Goal: Navigation & Orientation: Go to known website

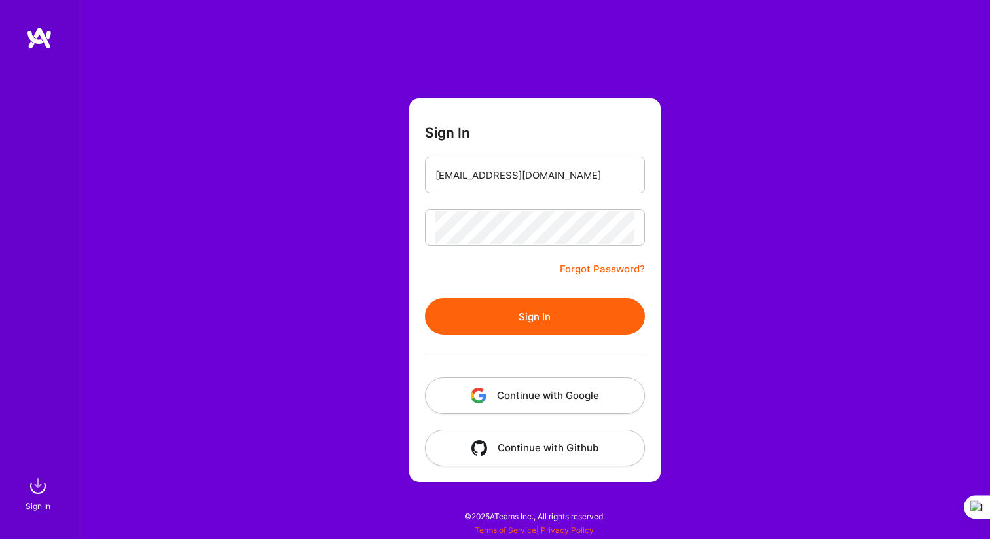
click at [483, 317] on button "Sign In" at bounding box center [535, 316] width 220 height 37
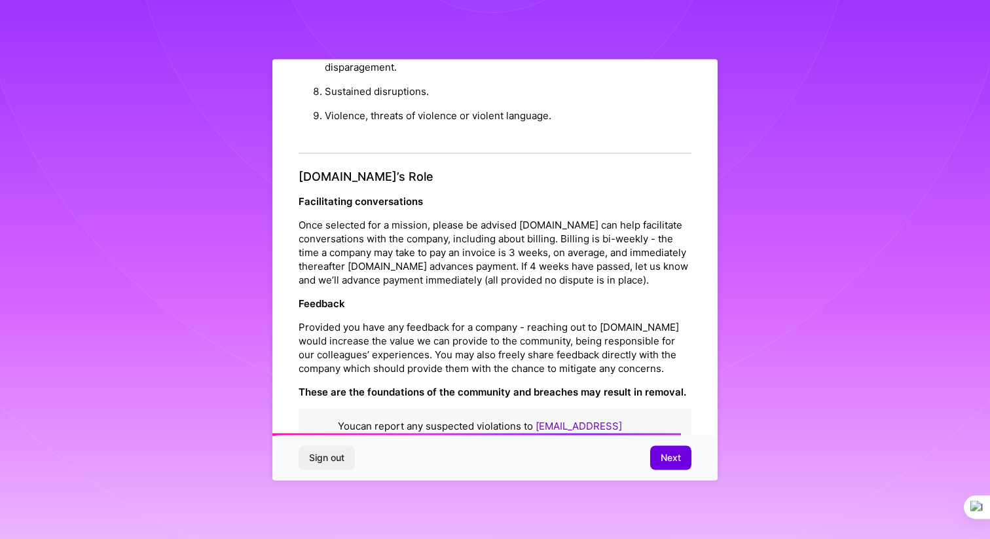
scroll to position [1435, 0]
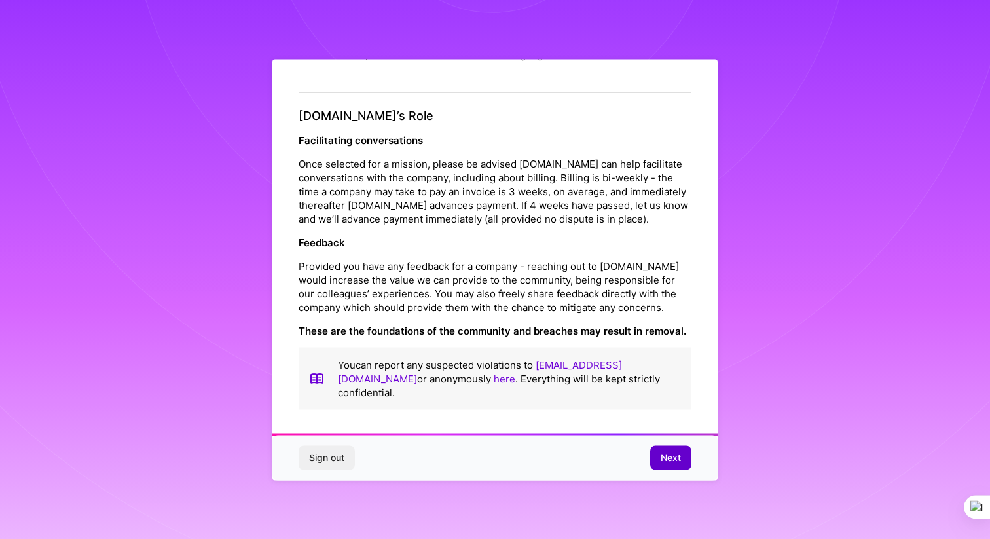
click at [662, 465] on button "Next" at bounding box center [670, 458] width 41 height 24
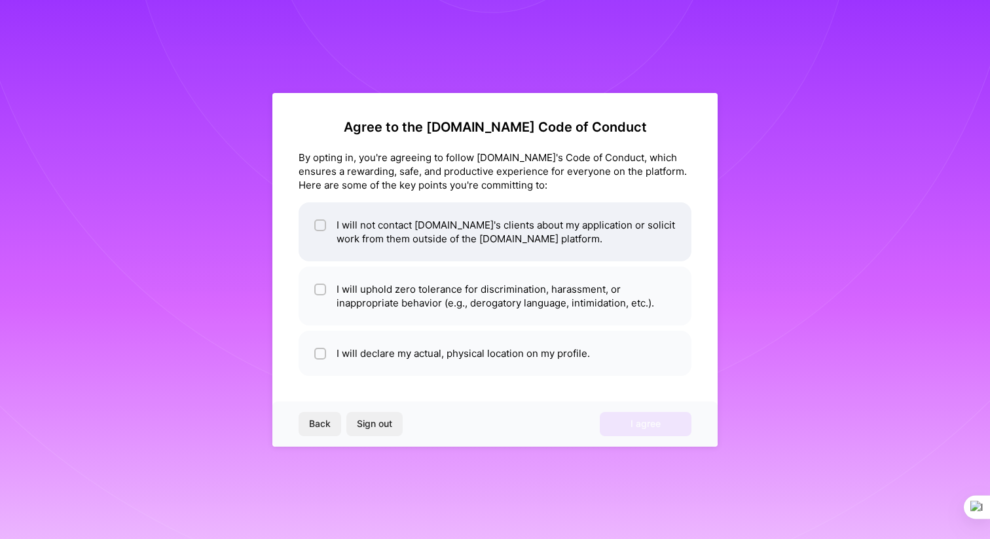
click at [316, 240] on span at bounding box center [320, 231] width 12 height 27
checkbox input "true"
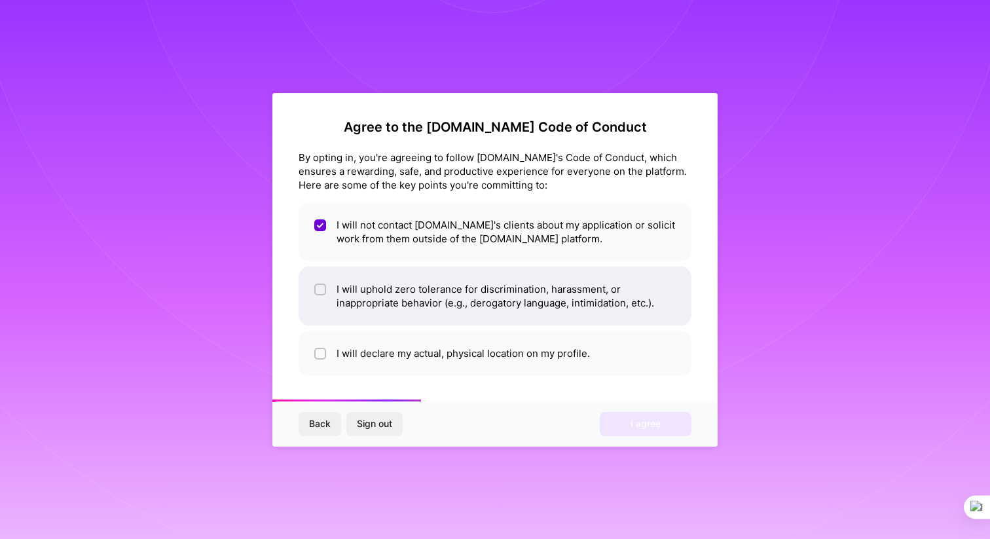
click at [329, 281] on li "I will uphold zero tolerance for discrimination, harassment, or inappropriate b…" at bounding box center [494, 295] width 393 height 59
checkbox input "true"
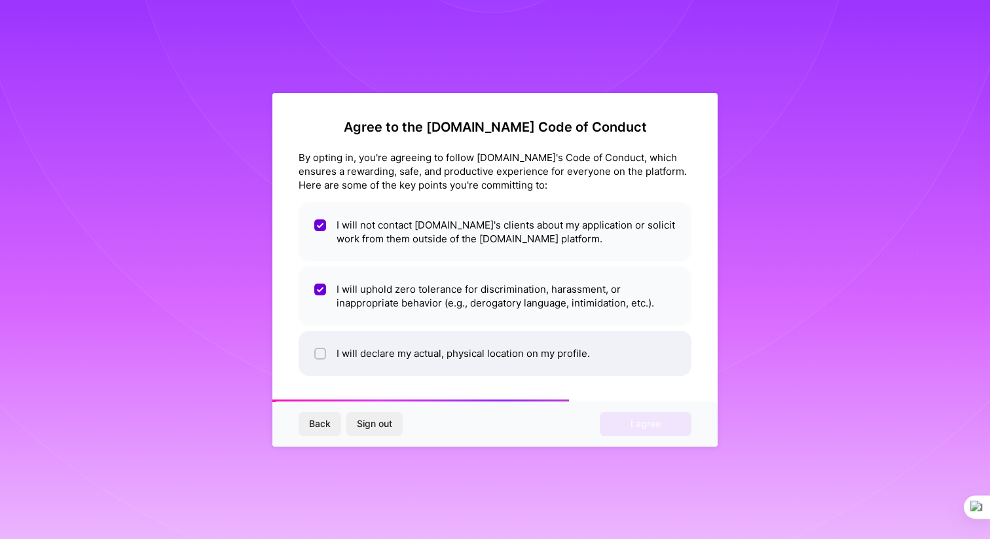
click at [328, 341] on li "I will declare my actual, physical location on my profile." at bounding box center [494, 353] width 393 height 45
checkbox input "true"
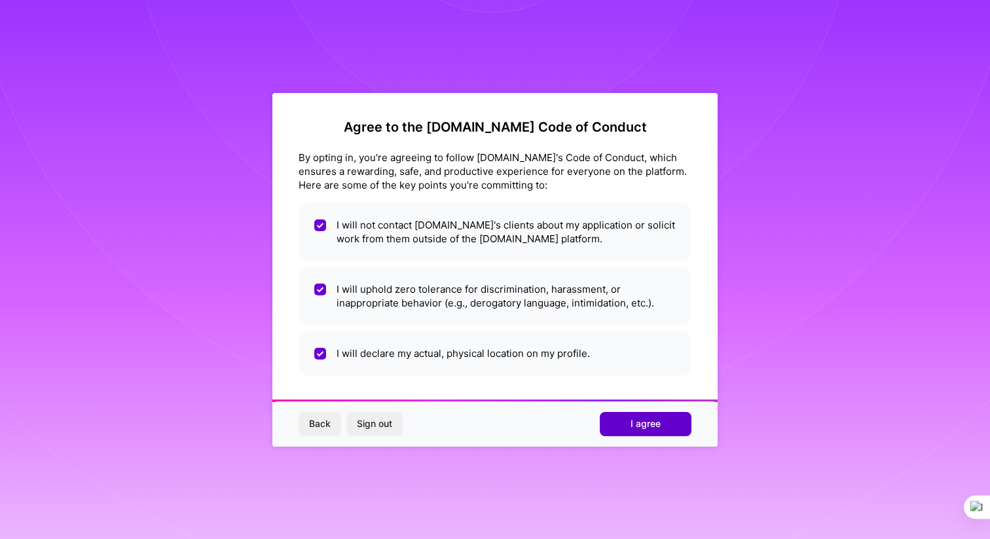
click at [639, 422] on span "I agree" at bounding box center [645, 423] width 30 height 13
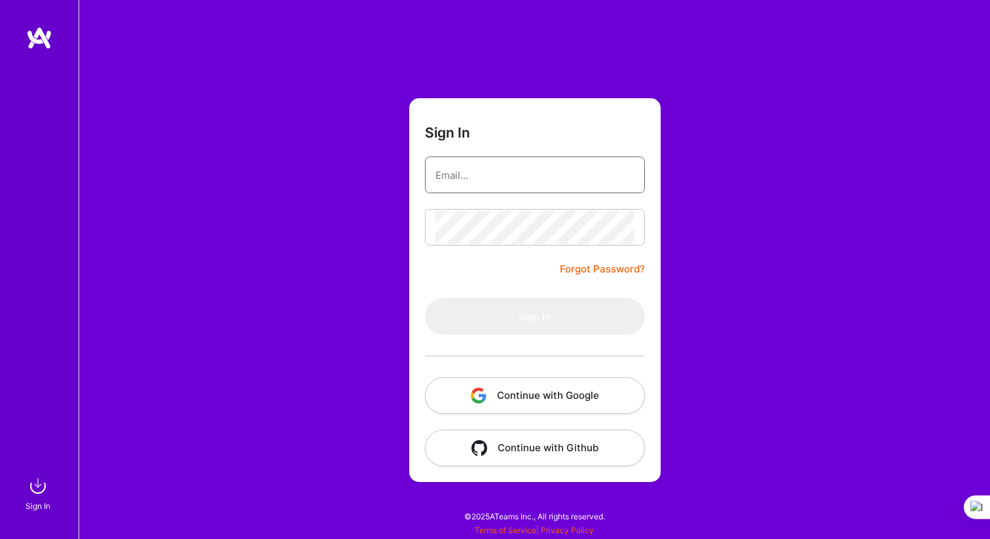
type input "[EMAIL_ADDRESS][DOMAIN_NAME]"
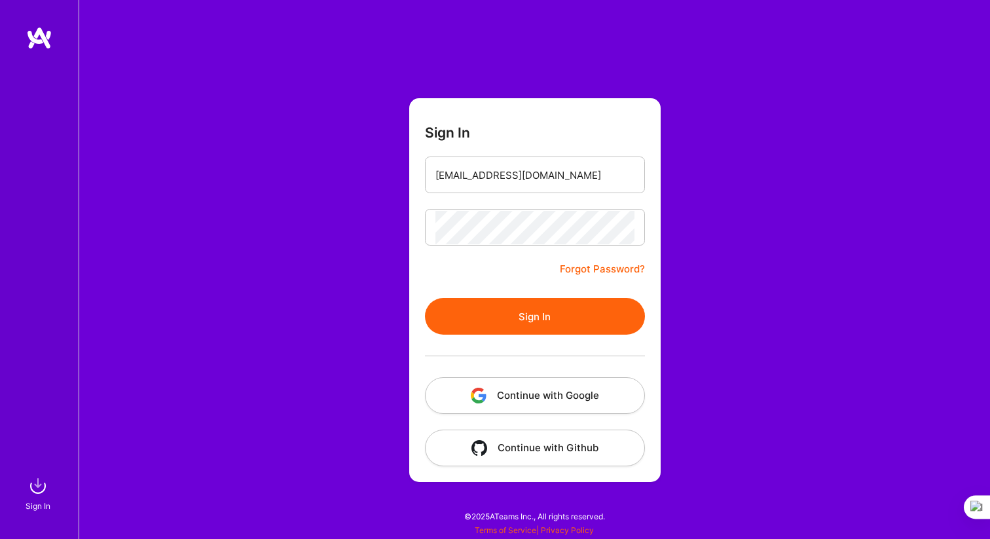
click at [517, 317] on button "Sign In" at bounding box center [535, 316] width 220 height 37
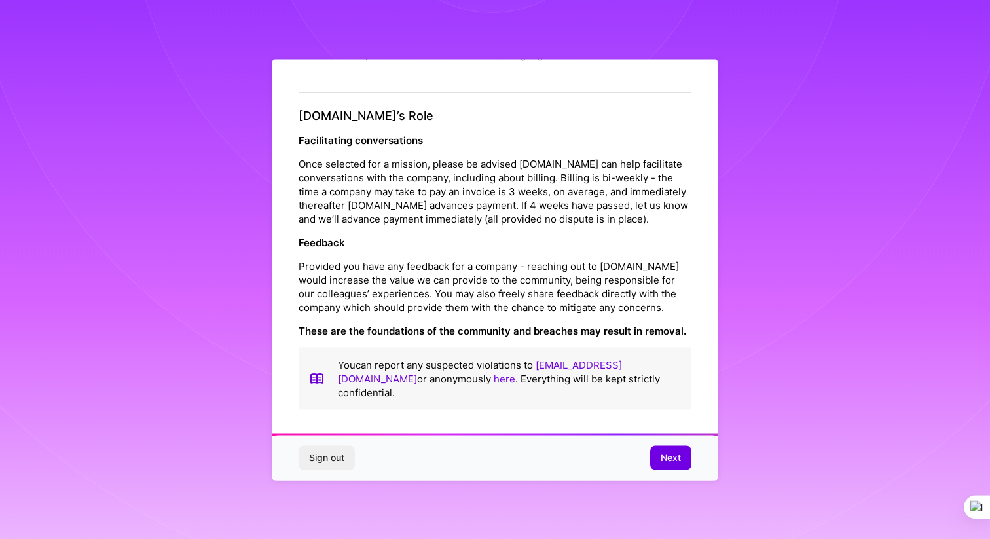
scroll to position [1435, 0]
click at [666, 460] on span "Next" at bounding box center [670, 457] width 20 height 13
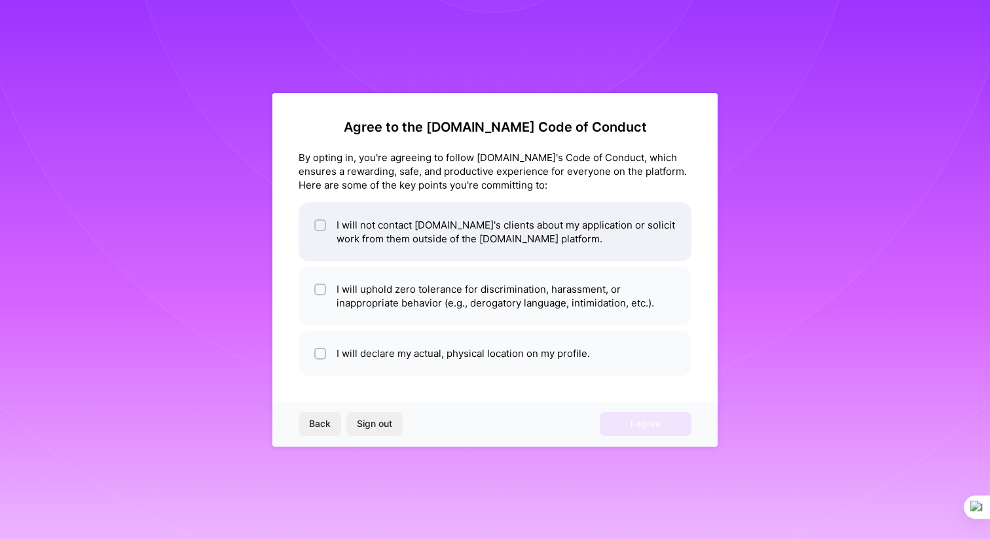
click at [437, 232] on li "I will not contact [DOMAIN_NAME]'s clients about my application or solicit work…" at bounding box center [494, 231] width 393 height 59
checkbox input "true"
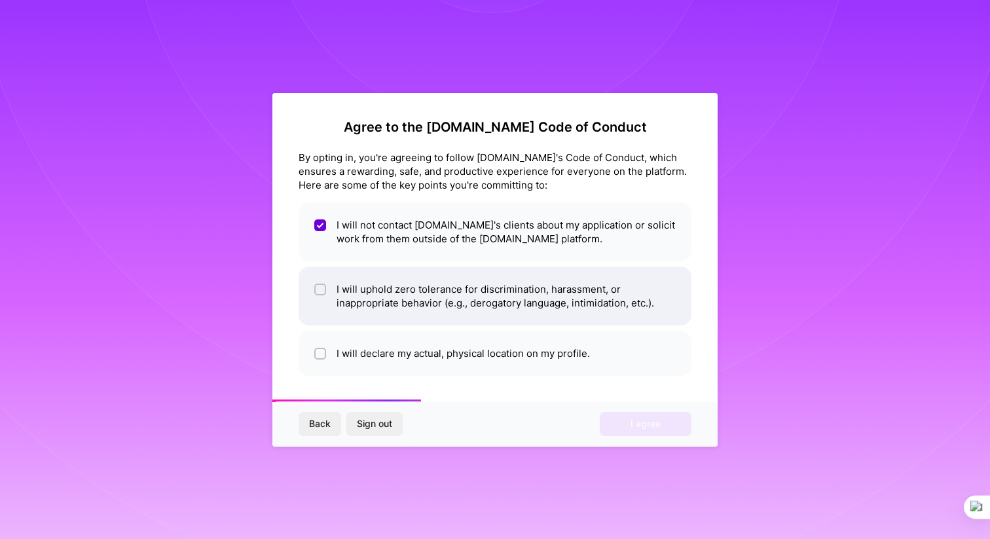
click at [421, 303] on li "I will uphold zero tolerance for discrimination, harassment, or inappropriate b…" at bounding box center [494, 295] width 393 height 59
checkbox input "true"
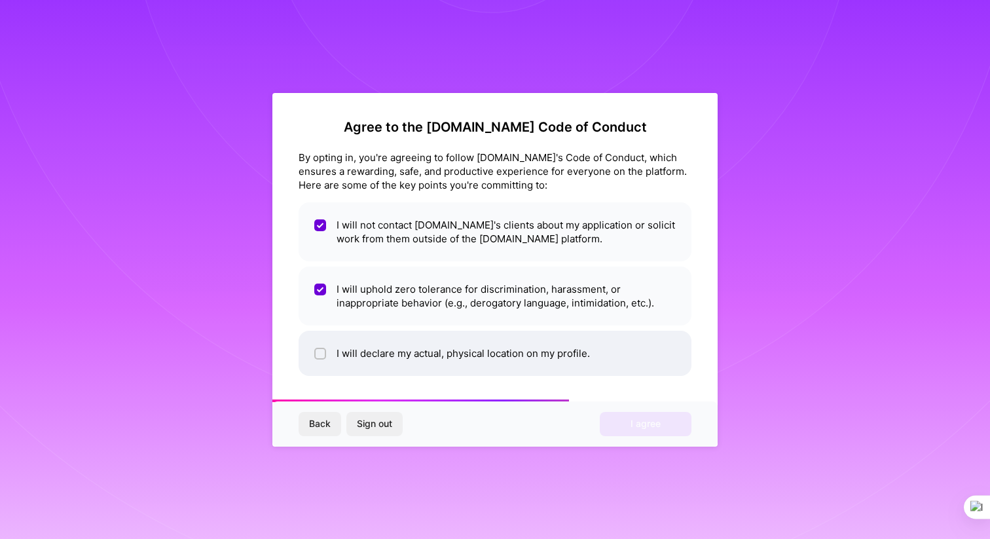
click at [421, 343] on li "I will declare my actual, physical location on my profile." at bounding box center [494, 353] width 393 height 45
checkbox input "true"
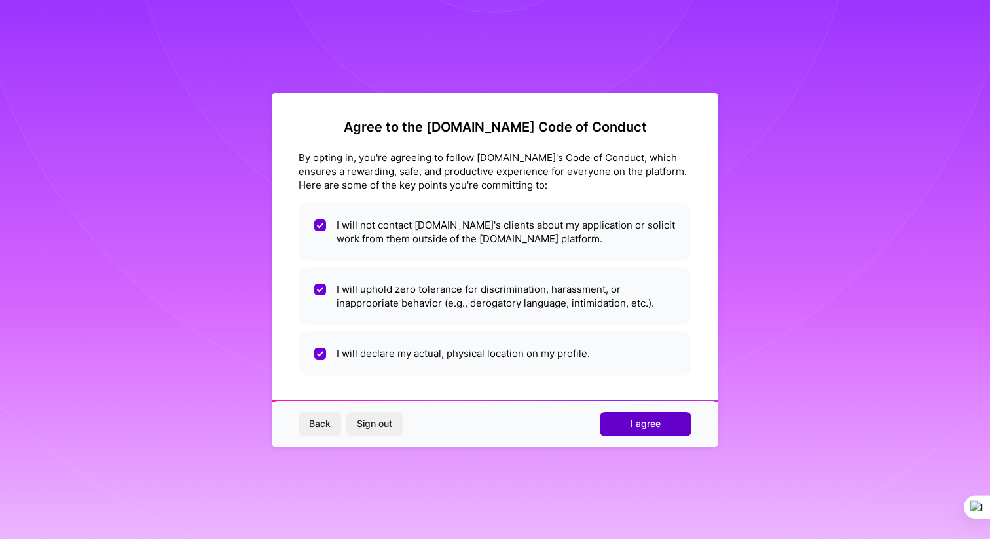
click at [628, 425] on button "I agree" at bounding box center [646, 424] width 92 height 24
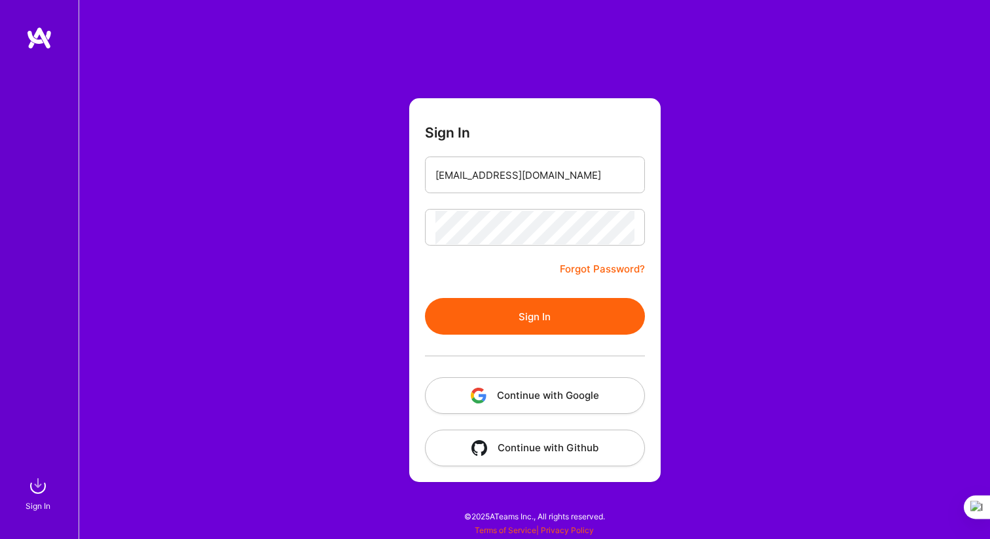
click at [529, 391] on button "Continue with Google" at bounding box center [535, 395] width 220 height 37
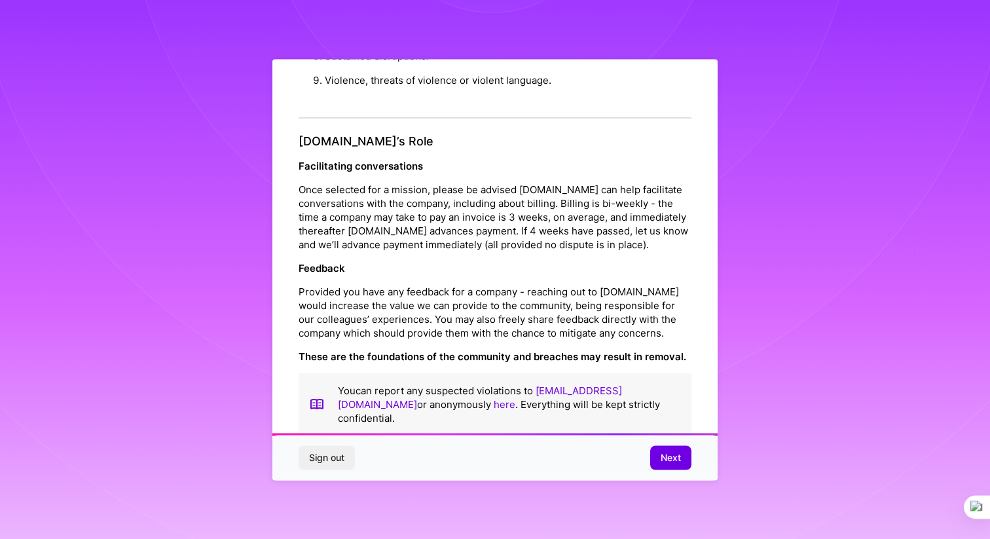
scroll to position [1435, 0]
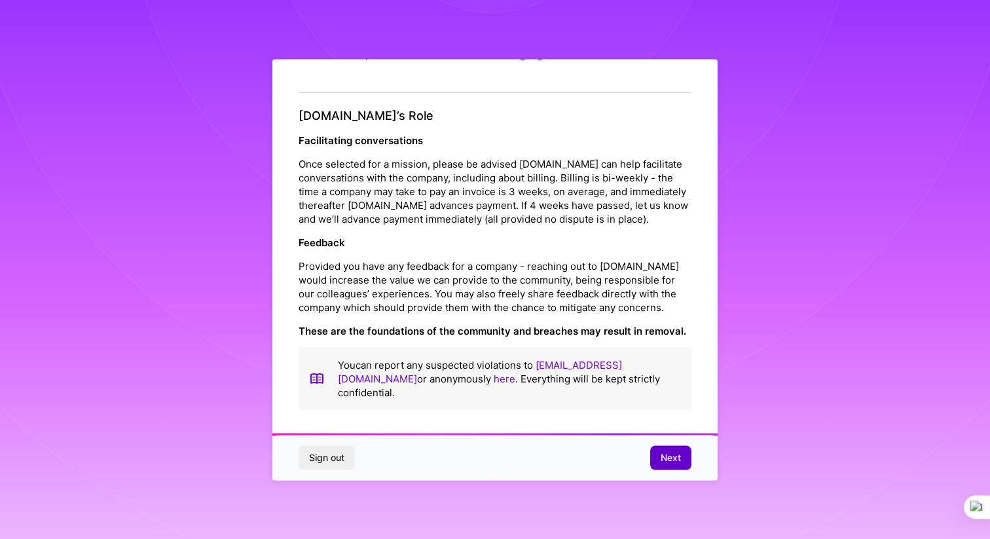
click at [666, 454] on span "Next" at bounding box center [670, 457] width 20 height 13
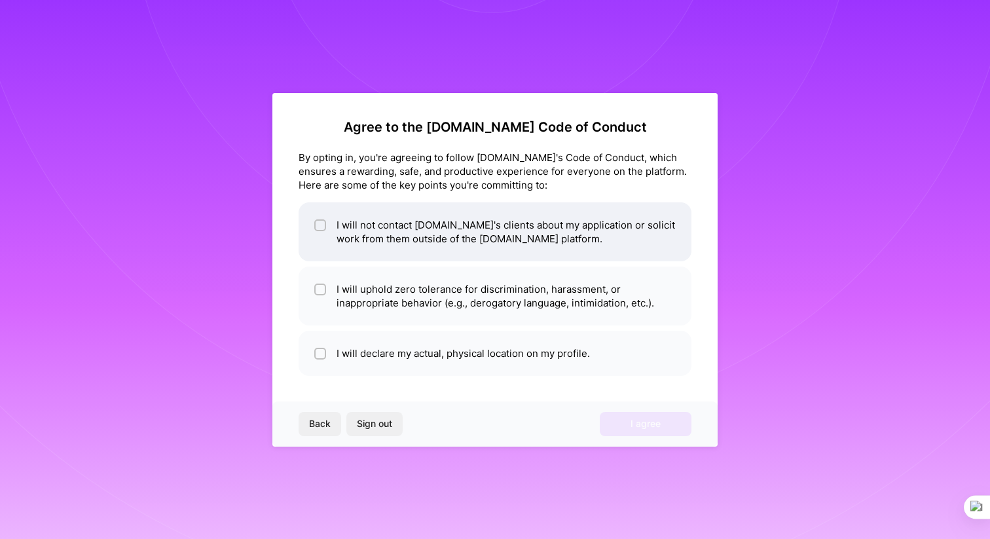
click at [413, 242] on li "I will not contact [DOMAIN_NAME]'s clients about my application or solicit work…" at bounding box center [494, 231] width 393 height 59
checkbox input "true"
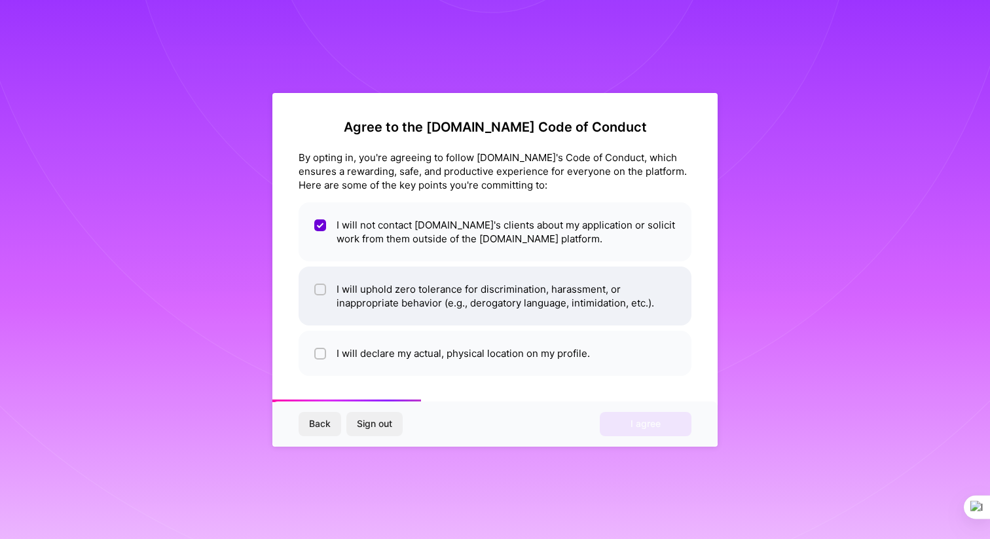
click at [417, 304] on li "I will uphold zero tolerance for discrimination, harassment, or inappropriate b…" at bounding box center [494, 295] width 393 height 59
checkbox input "true"
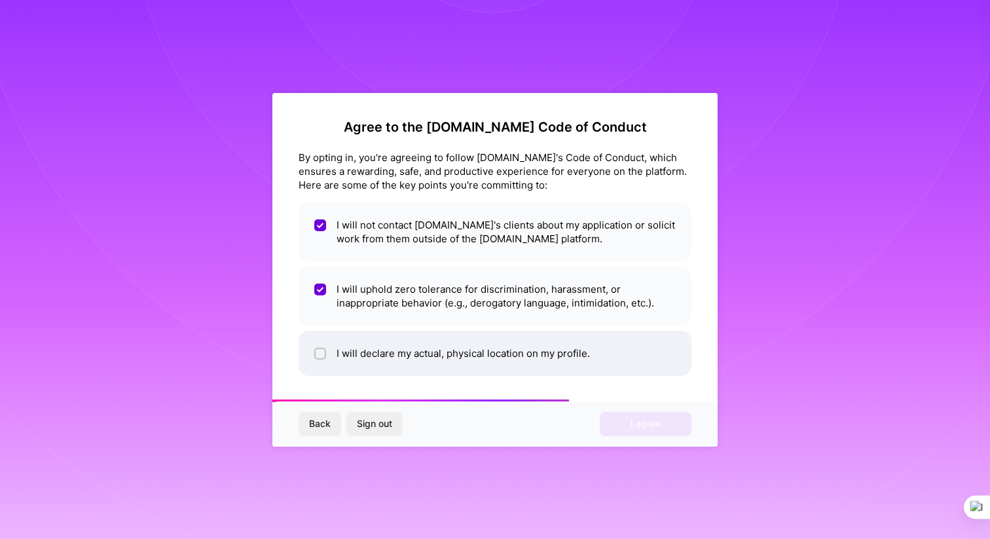
click at [417, 352] on li "I will declare my actual, physical location on my profile." at bounding box center [494, 353] width 393 height 45
checkbox input "true"
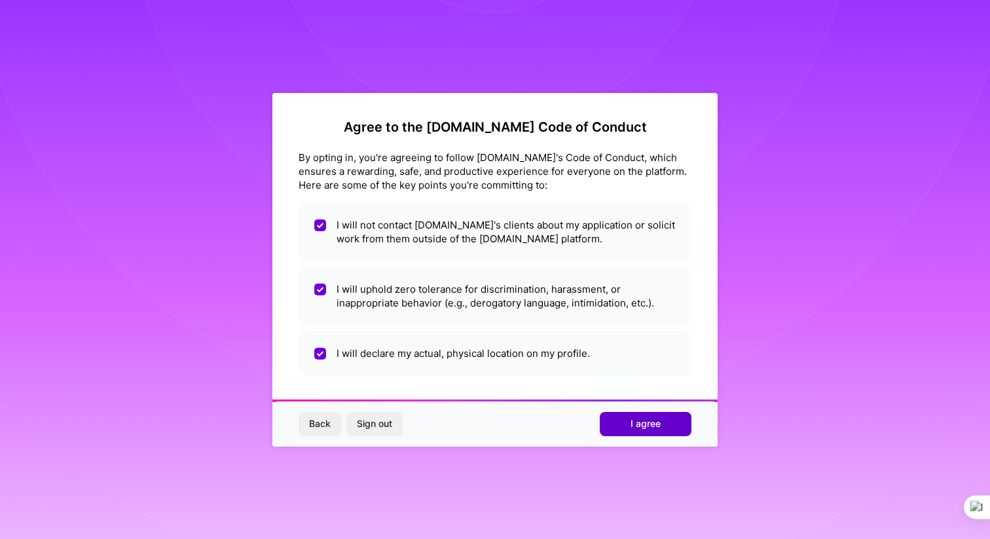
click at [613, 431] on button "I agree" at bounding box center [646, 424] width 92 height 24
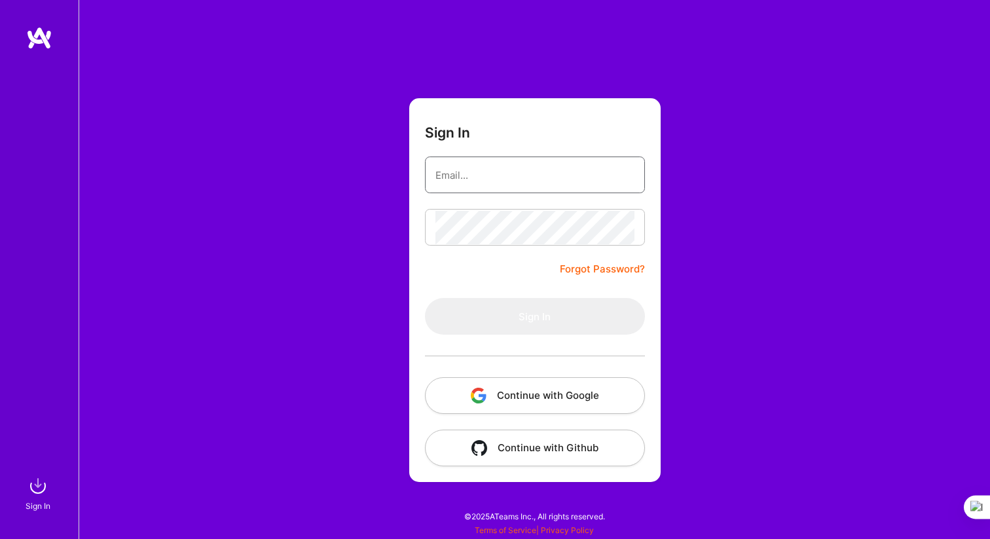
type input "[EMAIL_ADDRESS][DOMAIN_NAME]"
